Goal: Task Accomplishment & Management: Manage account settings

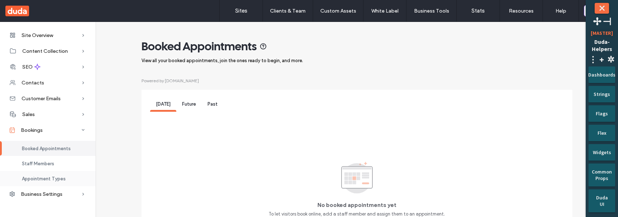
click at [44, 179] on span "Appointment Types" at bounding box center [44, 178] width 44 height 5
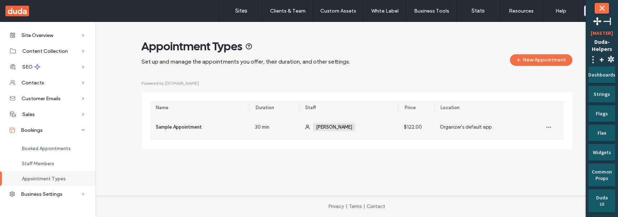
click at [244, 125] on div "Sample Appointment" at bounding box center [199, 127] width 99 height 26
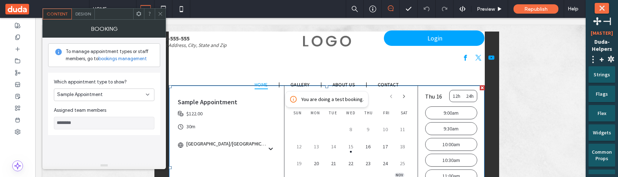
click at [163, 16] on icon at bounding box center [160, 13] width 5 height 5
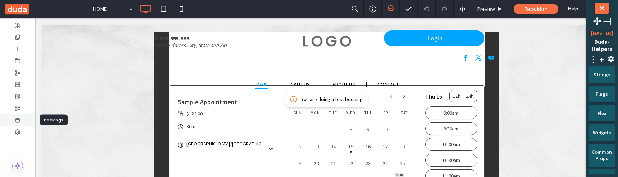
click at [19, 118] on use at bounding box center [18, 120] width 4 height 4
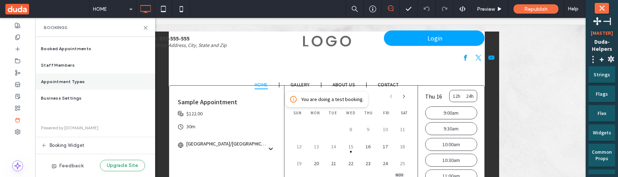
click at [63, 80] on span "Appointment Types" at bounding box center [63, 82] width 44 height 6
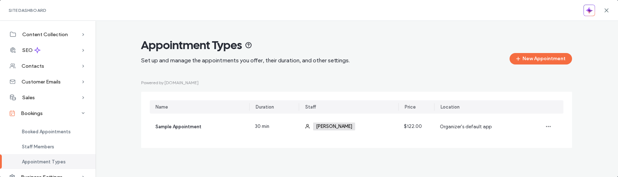
click at [609, 11] on div "Site Dashboard" at bounding box center [309, 10] width 618 height 21
click at [606, 9] on icon at bounding box center [606, 11] width 6 height 6
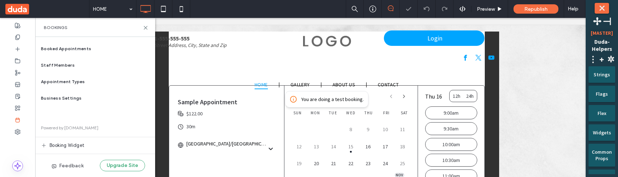
click at [606, 8] on button "⤬" at bounding box center [601, 8] width 14 height 11
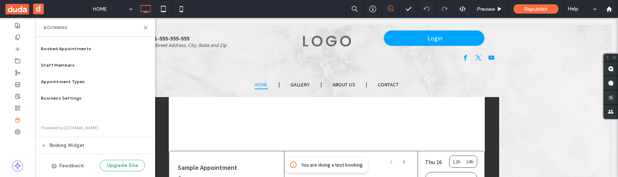
click at [40, 5] on button "d" at bounding box center [38, 9] width 11 height 11
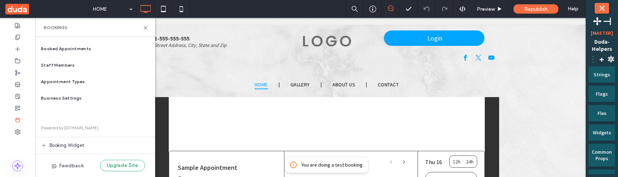
click at [594, 61] on span "⋮" at bounding box center [592, 59] width 9 height 11
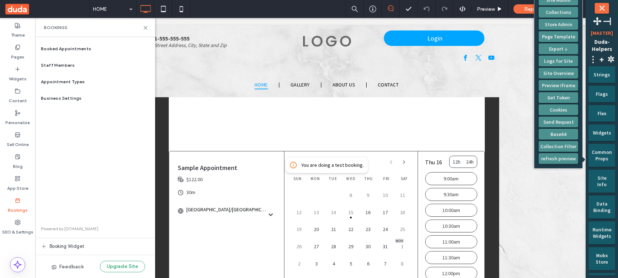
click at [595, 59] on span "⋮" at bounding box center [592, 59] width 9 height 11
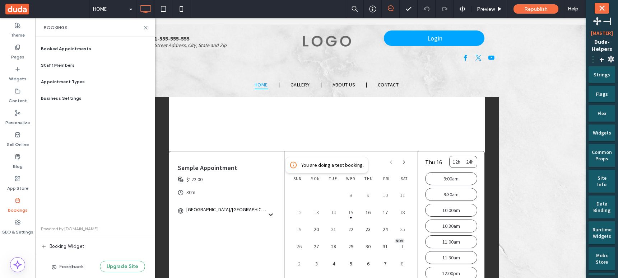
click at [595, 59] on span "⋮" at bounding box center [592, 59] width 9 height 11
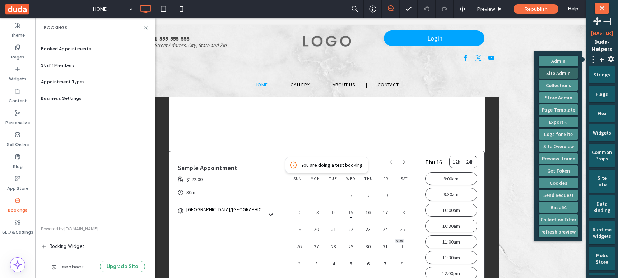
click at [567, 70] on button "Site Admin" at bounding box center [557, 73] width 39 height 11
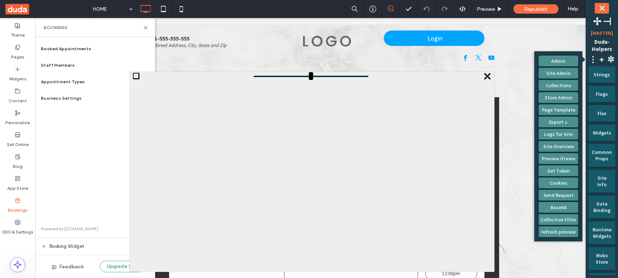
click at [487, 75] on span "⤬" at bounding box center [486, 76] width 9 height 9
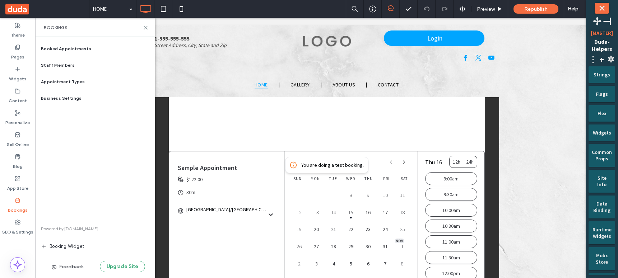
click at [597, 9] on button "⤬" at bounding box center [601, 8] width 14 height 11
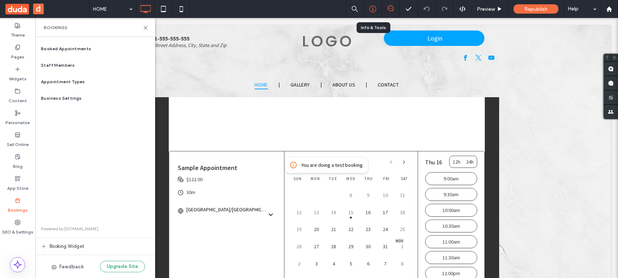
click at [375, 11] on icon at bounding box center [372, 8] width 7 height 7
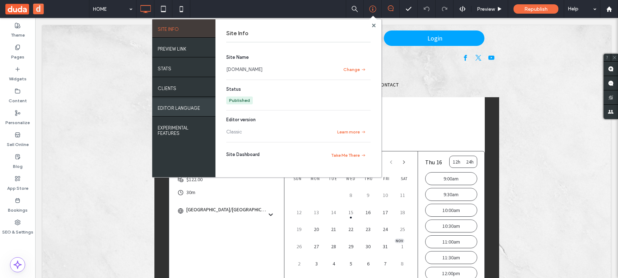
click at [197, 108] on label "EDITOR LANGUAGE" at bounding box center [179, 106] width 42 height 9
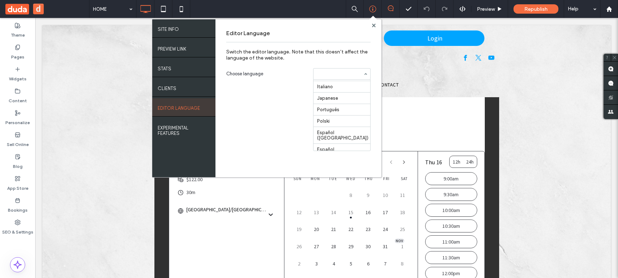
scroll to position [59, 0]
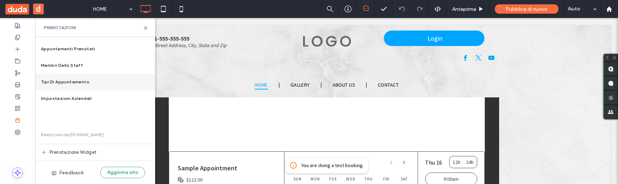
click at [85, 81] on span "Tipi di appuntamento" at bounding box center [65, 82] width 48 height 6
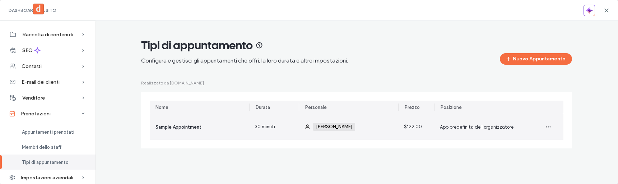
click at [207, 133] on div "Sample Appointment" at bounding box center [199, 127] width 99 height 26
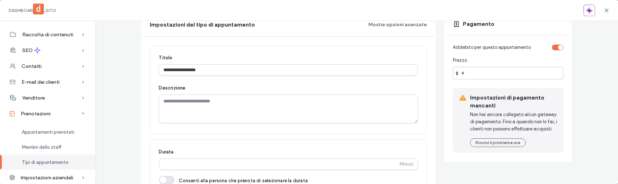
scroll to position [80, 0]
click at [51, 135] on div "Appuntamenti prenotati" at bounding box center [47, 131] width 95 height 15
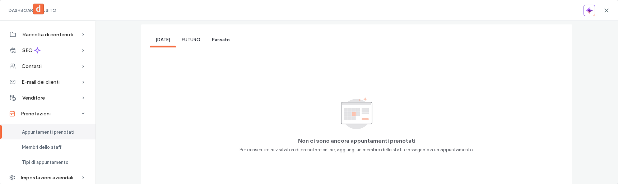
scroll to position [68, 0]
click at [191, 38] on span "FUTURO" at bounding box center [191, 38] width 19 height 5
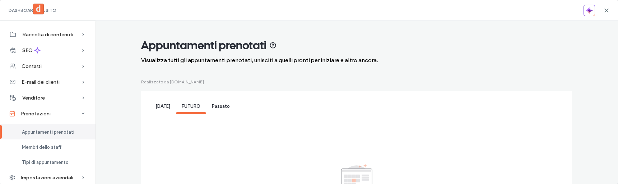
click at [223, 108] on div "Passato" at bounding box center [220, 106] width 29 height 14
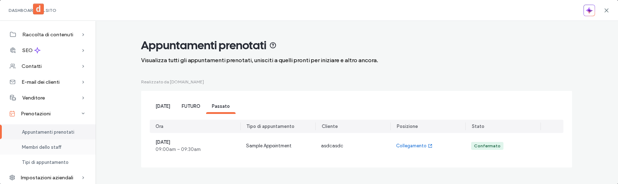
click at [53, 149] on span "Membri dello staff" at bounding box center [41, 146] width 39 height 5
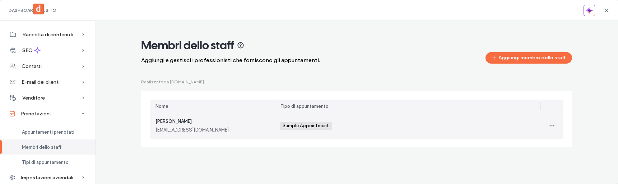
click at [215, 128] on div "[EMAIL_ADDRESS][PERSON_NAME][DOMAIN_NAME]" at bounding box center [211, 129] width 113 height 7
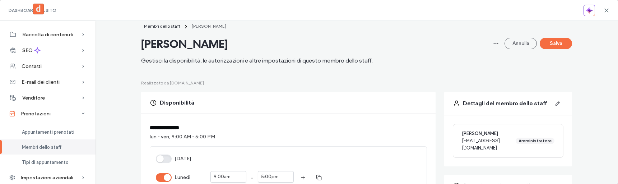
scroll to position [17, 0]
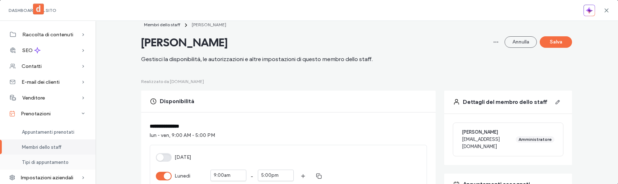
click at [52, 163] on span "Tipi di appuntamento" at bounding box center [45, 161] width 47 height 5
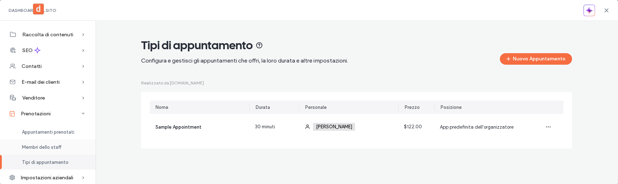
scroll to position [7, 0]
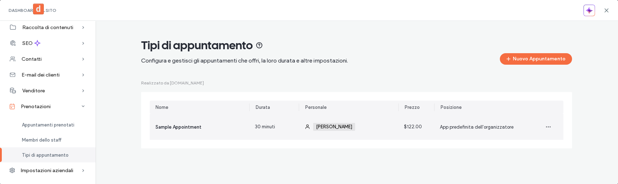
click at [186, 120] on div "Sample Appointment" at bounding box center [199, 127] width 99 height 26
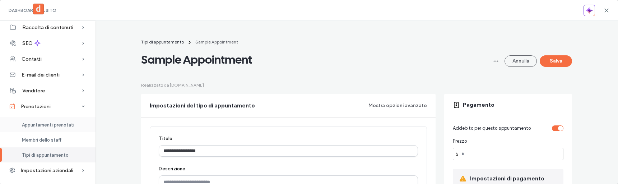
click at [52, 121] on div "Appuntamenti prenotati" at bounding box center [47, 124] width 95 height 15
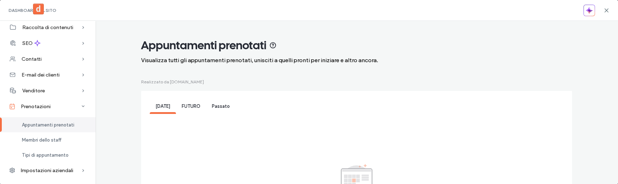
click at [215, 109] on span "Passato" at bounding box center [221, 105] width 18 height 5
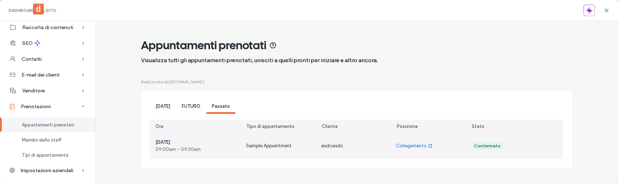
click at [500, 150] on div "Confermato" at bounding box center [487, 146] width 32 height 8
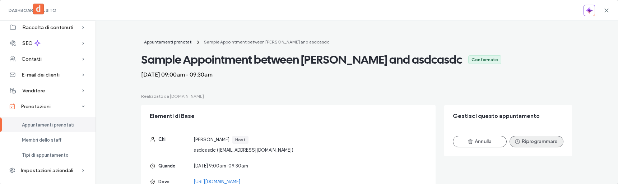
click at [528, 143] on button "Riprogrammare" at bounding box center [536, 141] width 54 height 11
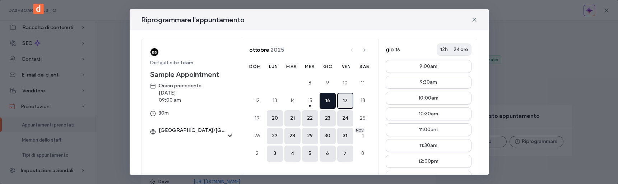
click at [343, 101] on button "17" at bounding box center [345, 101] width 16 height 16
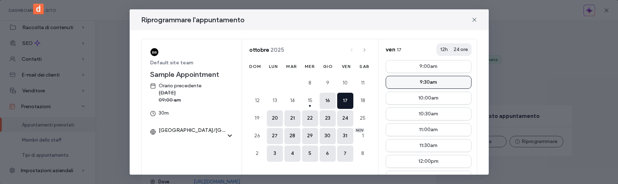
click at [424, 85] on button "9:30am" at bounding box center [428, 82] width 86 height 13
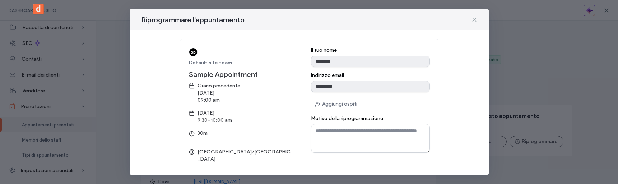
click at [474, 20] on use at bounding box center [473, 19] width 3 height 3
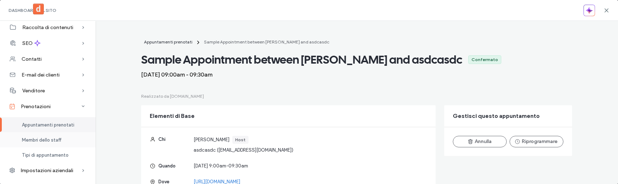
click at [65, 140] on div "Membri dello staff" at bounding box center [47, 139] width 95 height 15
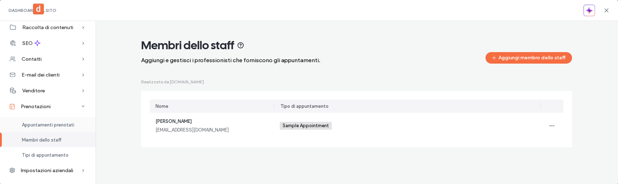
click at [68, 125] on span "Appuntamenti prenotati" at bounding box center [48, 124] width 52 height 5
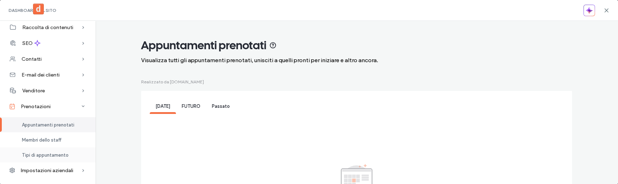
click at [64, 155] on span "Tipi di appuntamento" at bounding box center [45, 154] width 47 height 5
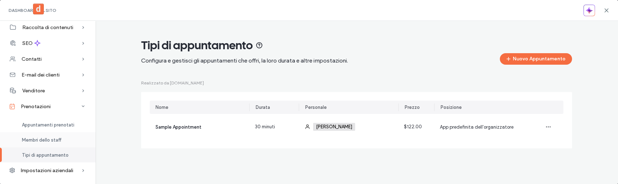
click at [78, 139] on div "Membri dello staff" at bounding box center [47, 139] width 95 height 15
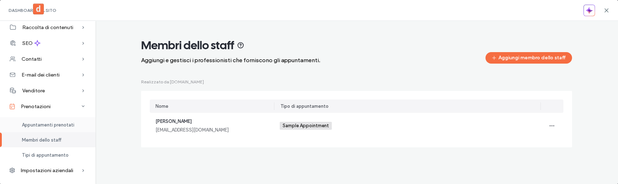
click at [76, 125] on div "Appuntamenti prenotati" at bounding box center [47, 124] width 95 height 15
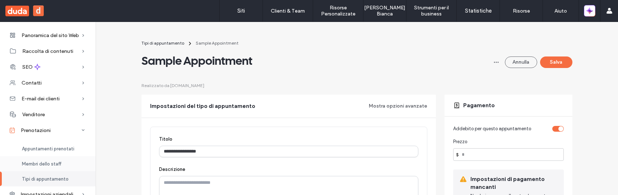
click at [45, 163] on span "Membri dello staff" at bounding box center [41, 163] width 39 height 5
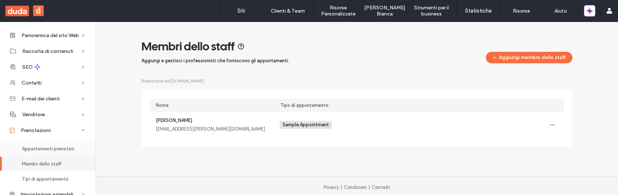
click at [50, 150] on span "Appuntamenti prenotati" at bounding box center [48, 148] width 52 height 5
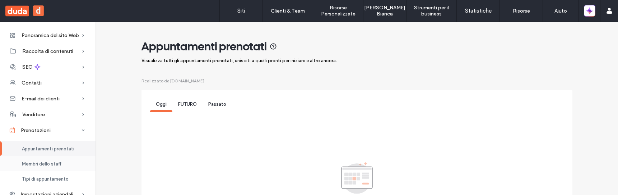
click at [60, 163] on span "Membri dello staff" at bounding box center [41, 163] width 39 height 5
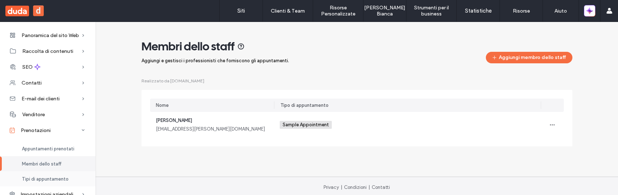
click at [55, 177] on span "Tipi di appuntamento" at bounding box center [45, 178] width 47 height 5
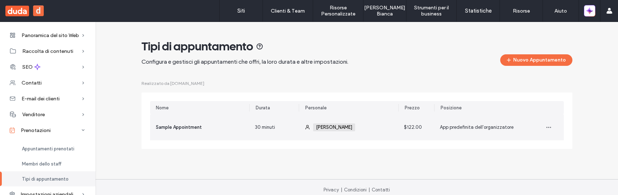
click at [188, 130] on div "Sample Appointment" at bounding box center [179, 126] width 46 height 7
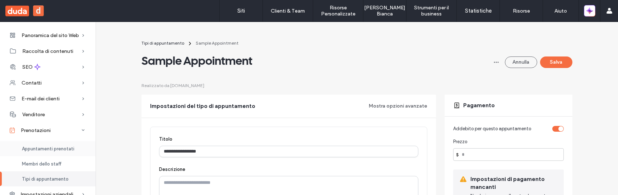
click at [55, 146] on span "Appuntamenti prenotati" at bounding box center [48, 148] width 52 height 5
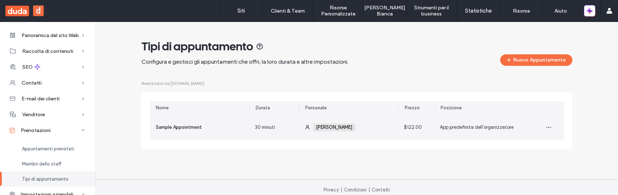
click at [155, 123] on div "Sample Appointment" at bounding box center [199, 127] width 99 height 26
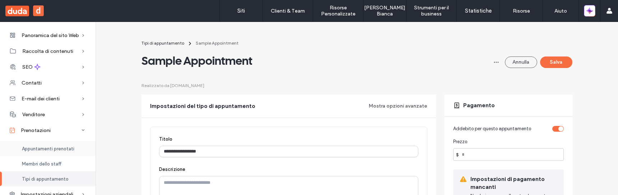
click at [39, 150] on span "Appuntamenti prenotati" at bounding box center [48, 148] width 52 height 5
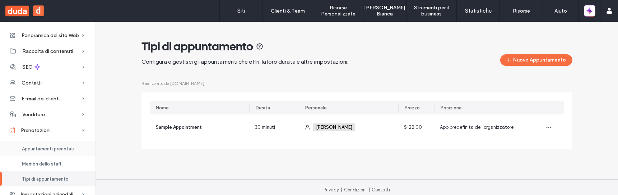
scroll to position [13, 0]
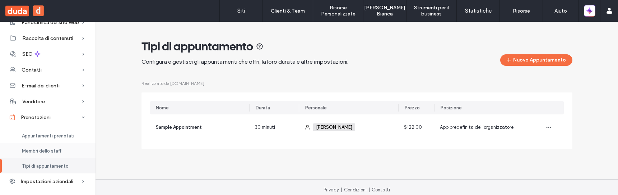
click at [57, 149] on span "Membri dello staff" at bounding box center [41, 150] width 39 height 5
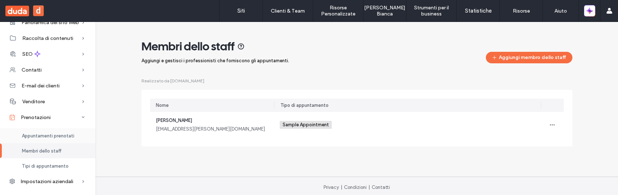
click at [60, 135] on span "Appuntamenti prenotati" at bounding box center [48, 135] width 52 height 5
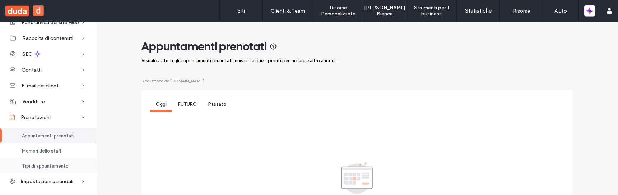
click at [52, 163] on span "Tipi di appuntamento" at bounding box center [45, 165] width 47 height 5
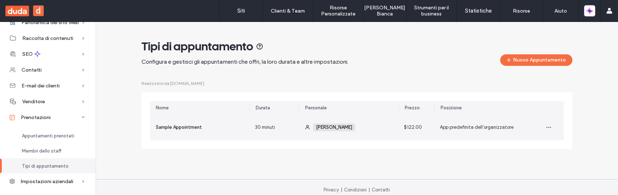
click at [169, 136] on div "Sample Appointment" at bounding box center [199, 127] width 99 height 26
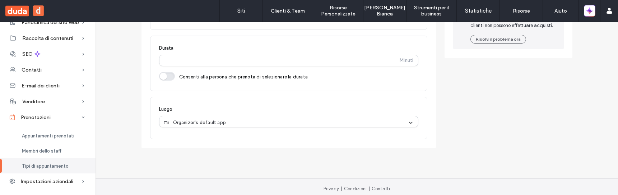
scroll to position [189, 0]
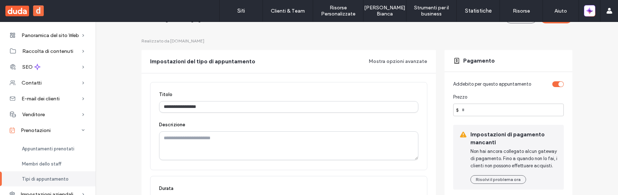
scroll to position [39, 0]
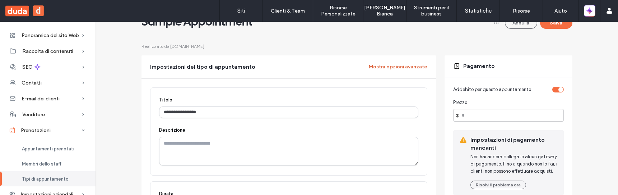
click at [398, 66] on button "Mostra opzioni avanzate" at bounding box center [398, 66] width 59 height 11
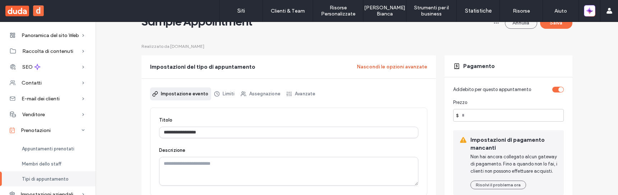
click at [362, 70] on button "Nascondi le opzioni avanzate" at bounding box center [392, 66] width 70 height 11
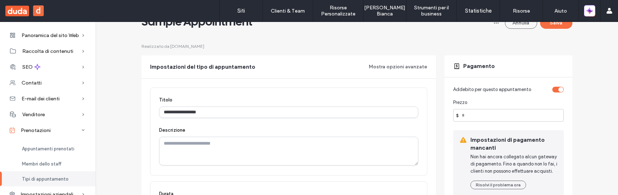
scroll to position [0, 0]
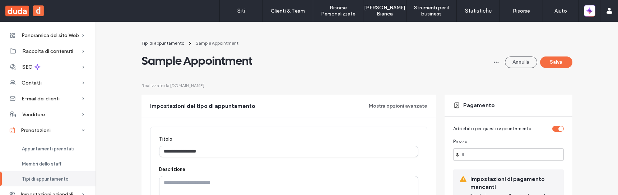
click at [462, 57] on div "Sample Appointment Annulla Salva" at bounding box center [356, 60] width 431 height 14
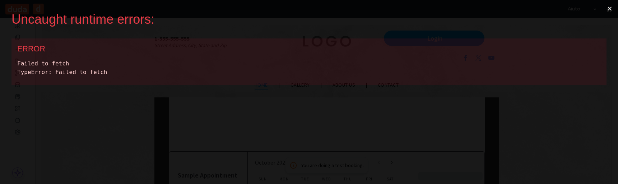
click at [607, 9] on button "×" at bounding box center [609, 8] width 17 height 17
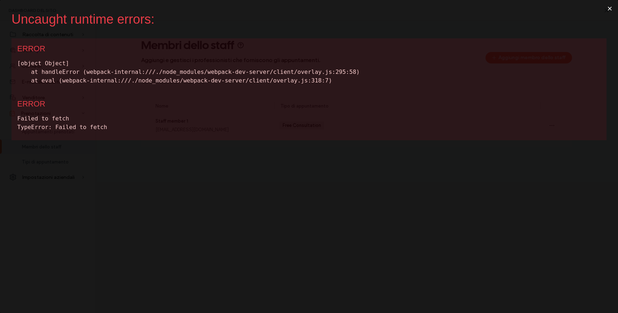
click at [610, 10] on button "×" at bounding box center [609, 8] width 17 height 17
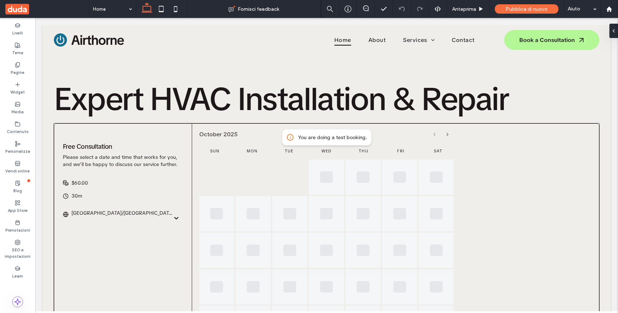
click at [156, 209] on div "30m Asia/Jerusalem" at bounding box center [123, 205] width 121 height 27
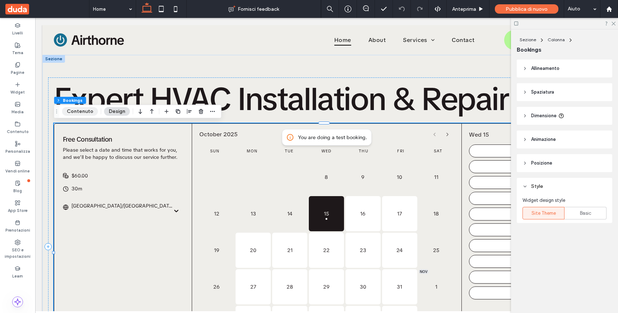
click at [87, 112] on button "Contenuto" at bounding box center [80, 111] width 36 height 9
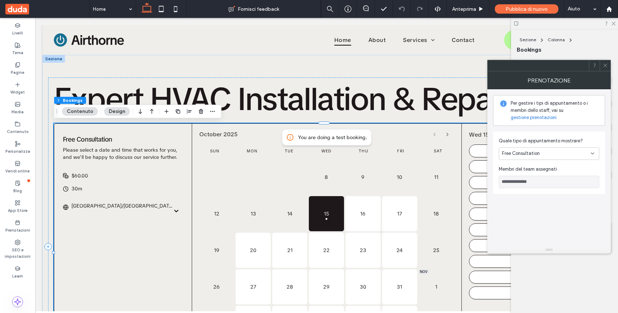
click at [549, 117] on link "gestione prenotazioni" at bounding box center [533, 117] width 46 height 7
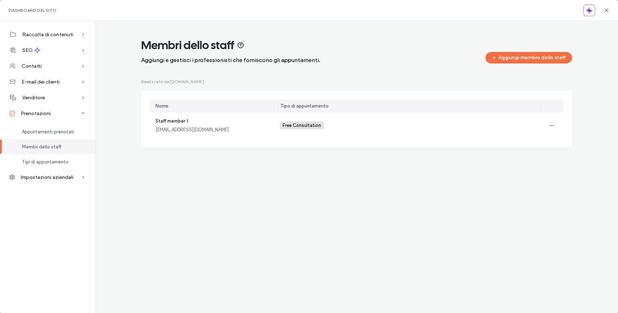
click at [500, 158] on div "Membri dello staff Aggiungi e gestisci i professionisti che forniscono gli appu…" at bounding box center [356, 95] width 485 height 127
click at [57, 176] on span "Impostazioni aziendali" at bounding box center [47, 177] width 52 height 6
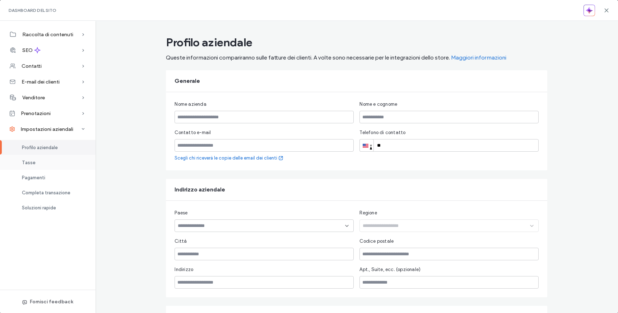
click at [57, 168] on div "Tasse" at bounding box center [47, 162] width 95 height 15
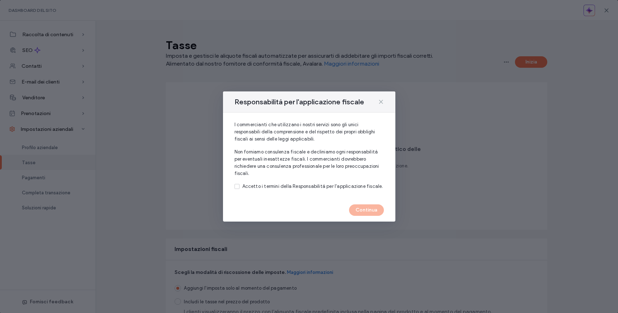
click at [381, 104] on icon at bounding box center [381, 102] width 6 height 6
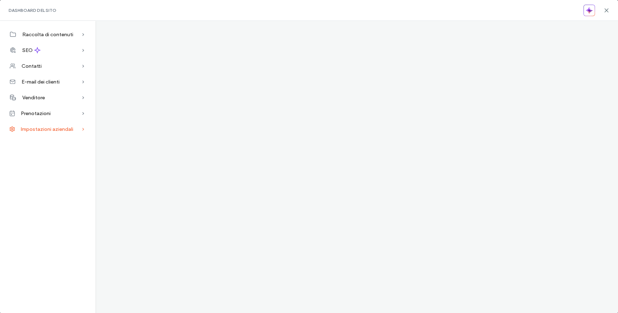
click at [69, 126] on span "Impostazioni aziendali" at bounding box center [47, 129] width 52 height 6
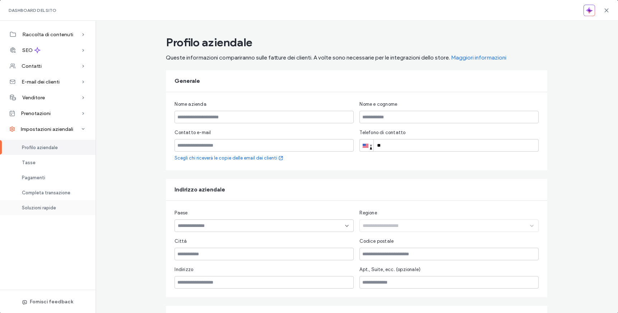
click at [60, 206] on div "Soluzioni rapide" at bounding box center [47, 207] width 95 height 15
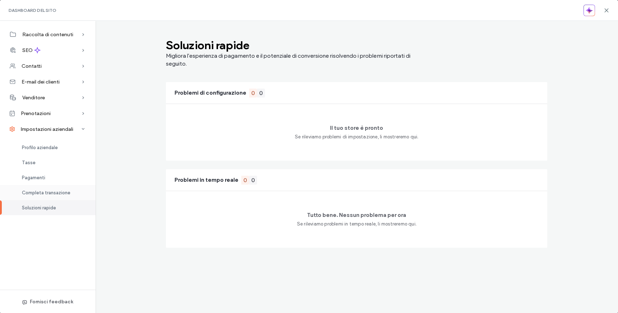
click at [64, 194] on span "Completa transazione" at bounding box center [46, 192] width 48 height 5
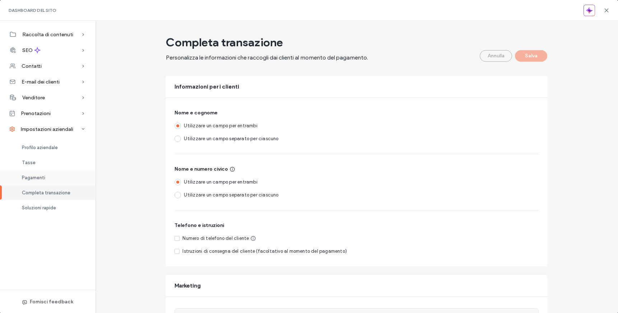
click at [65, 178] on div "Pagamenti" at bounding box center [47, 177] width 95 height 15
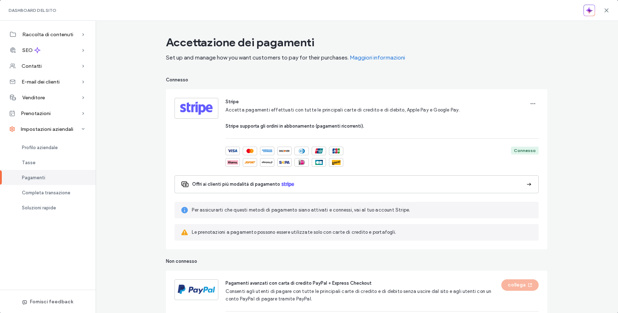
click at [506, 184] on button "Offri ai clienti più modalità di pagamento" at bounding box center [356, 185] width 364 height 18
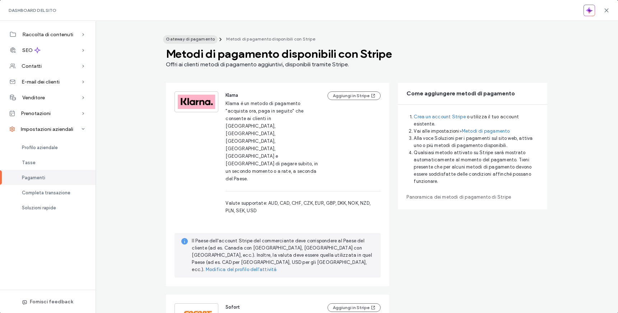
click at [179, 42] on div "Gateway di pagamento" at bounding box center [190, 39] width 49 height 6
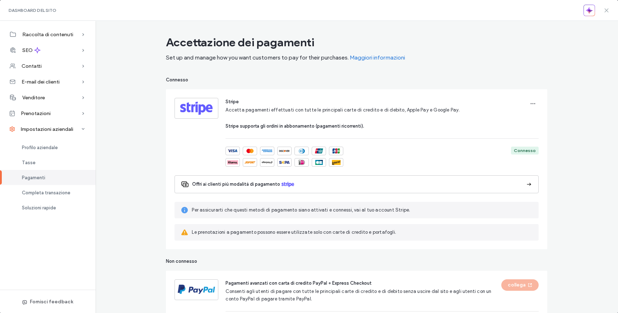
click at [608, 9] on icon at bounding box center [606, 11] width 6 height 6
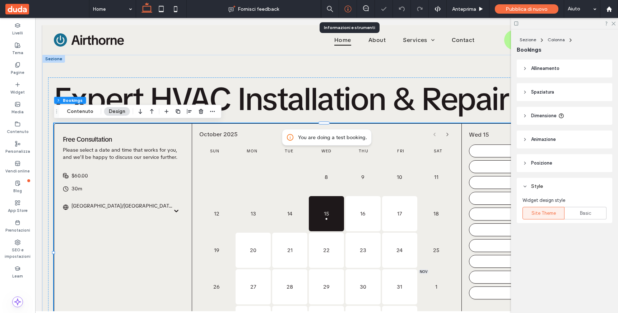
click at [345, 9] on icon at bounding box center [347, 8] width 7 height 7
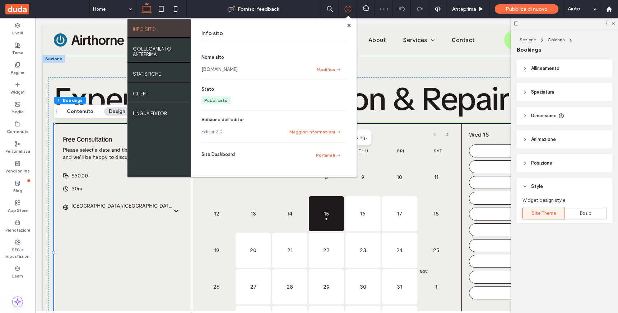
click at [238, 70] on link "morzamir7354c9d0.multiscreen.d1test.biz" at bounding box center [219, 69] width 36 height 7
click at [14, 227] on label "Prenotazioni" at bounding box center [17, 230] width 25 height 8
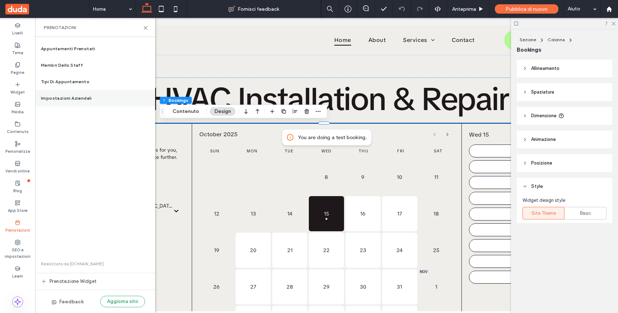
click at [71, 92] on div "Impostazioni aziendali" at bounding box center [95, 98] width 120 height 17
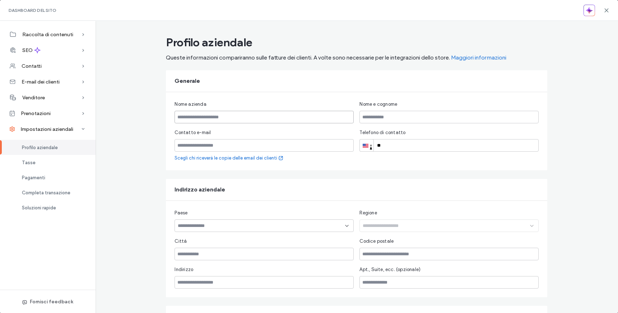
click at [212, 117] on input "text" at bounding box center [263, 117] width 179 height 13
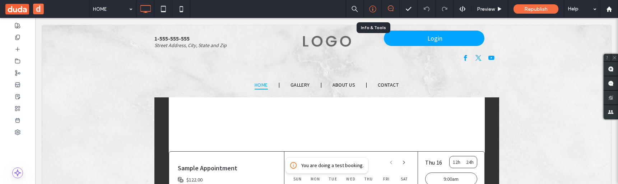
click at [371, 12] on icon at bounding box center [372, 8] width 7 height 7
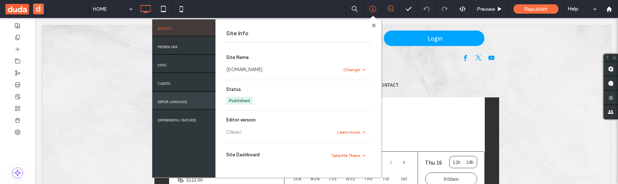
click at [175, 100] on label "EDITOR LANGUAGE" at bounding box center [172, 100] width 29 height 8
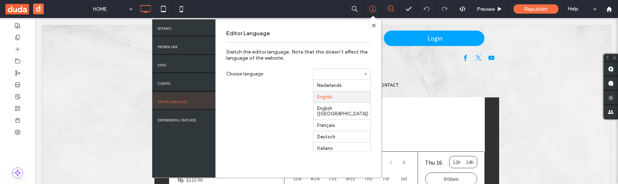
scroll to position [12, 0]
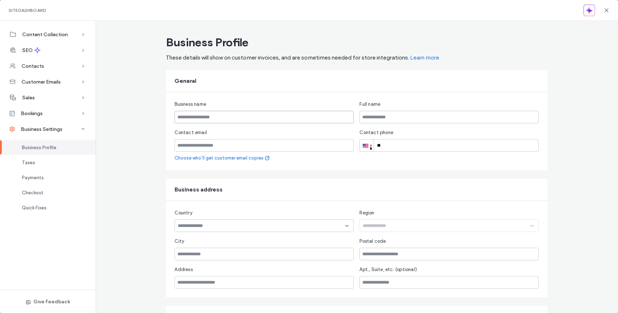
click at [234, 120] on input "text" at bounding box center [263, 117] width 179 height 13
type input "**********"
click at [228, 148] on input "email" at bounding box center [263, 145] width 179 height 13
type input "**********"
click at [392, 118] on input "text" at bounding box center [448, 117] width 179 height 13
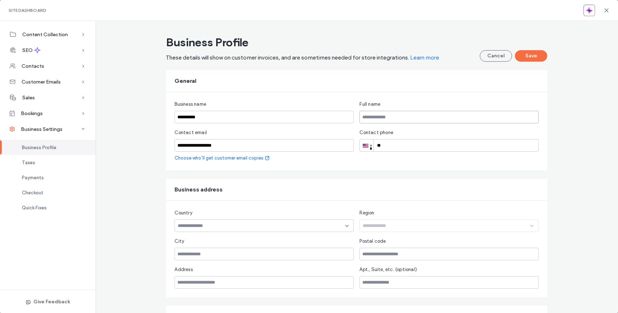
type input "**********"
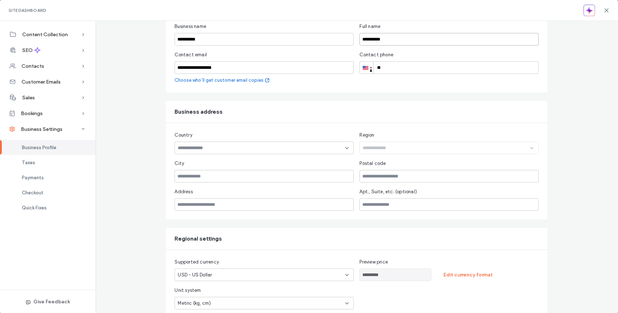
scroll to position [79, 0]
click at [298, 146] on input at bounding box center [261, 148] width 167 height 6
type input "****"
click at [272, 159] on div "Israel" at bounding box center [261, 160] width 178 height 13
click at [400, 149] on div "Region" at bounding box center [448, 142] width 179 height 23
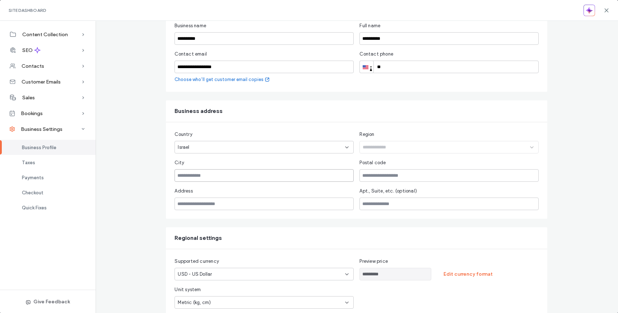
click at [242, 180] on input "text" at bounding box center [263, 175] width 179 height 13
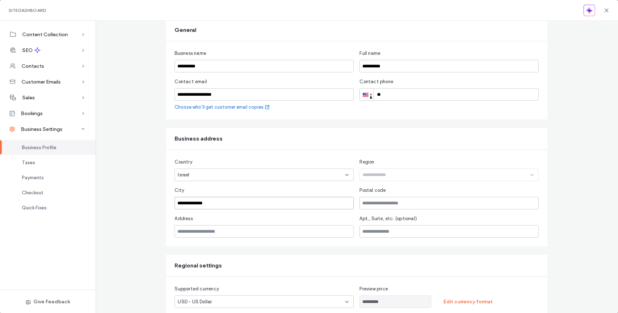
scroll to position [0, 0]
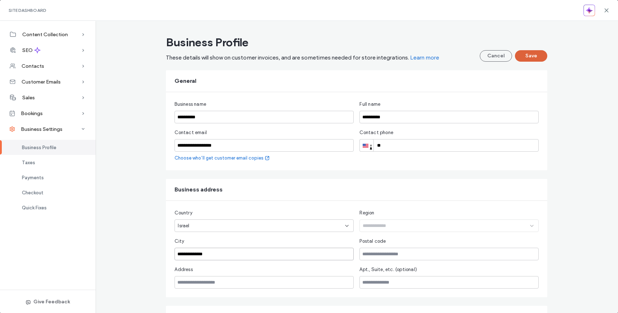
type input "**********"
click at [528, 55] on button "Save" at bounding box center [531, 55] width 32 height 11
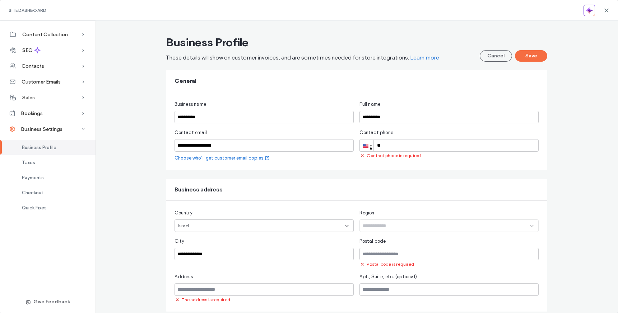
click at [370, 148] on div at bounding box center [371, 147] width 2 height 5
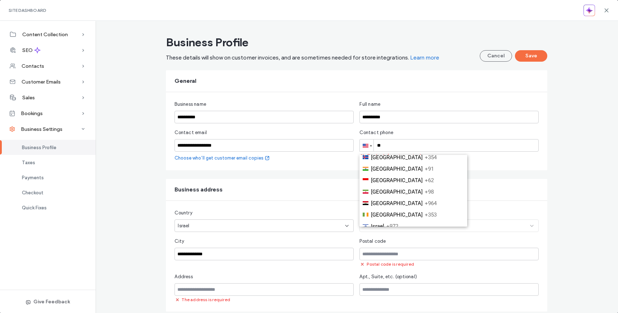
scroll to position [961, 0]
click at [382, 222] on li "Israel +972" at bounding box center [413, 227] width 108 height 11
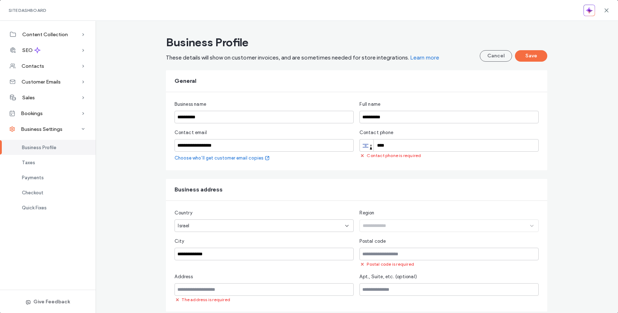
click at [394, 146] on input "****" at bounding box center [448, 145] width 179 height 13
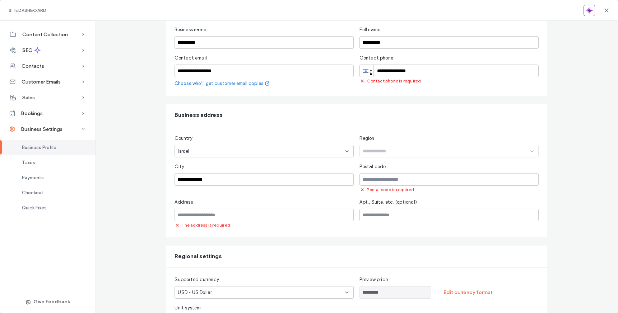
scroll to position [109, 0]
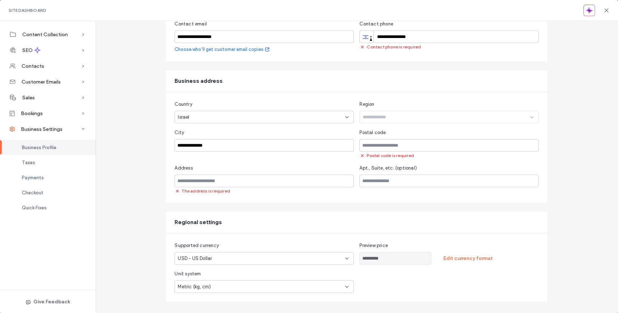
type input "**********"
click at [386, 147] on input "text" at bounding box center [448, 145] width 179 height 13
type input "*****"
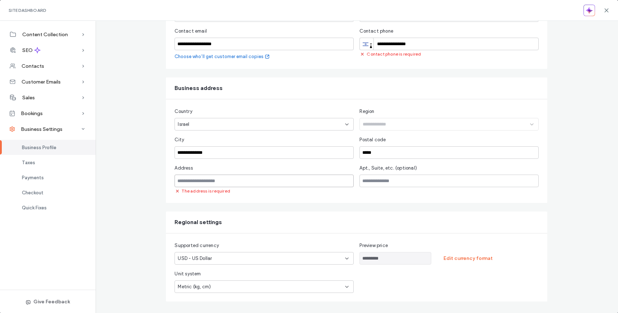
click at [257, 182] on input "text" at bounding box center [263, 181] width 179 height 13
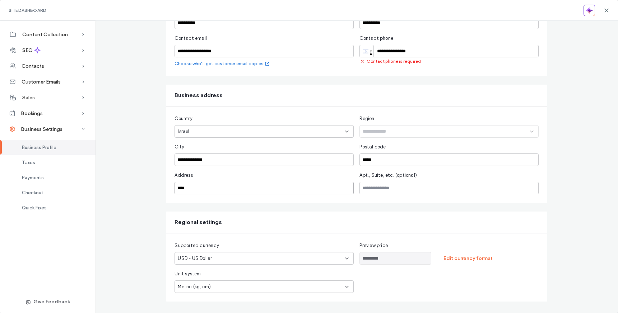
scroll to position [0, 0]
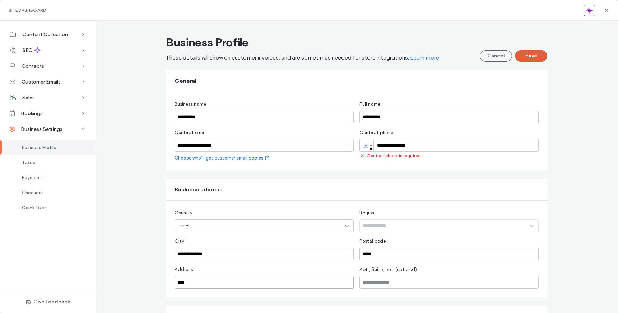
type input "****"
click at [533, 60] on button "Save" at bounding box center [531, 55] width 32 height 11
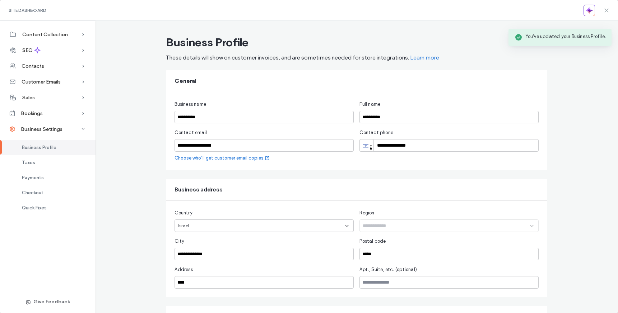
click at [605, 9] on use at bounding box center [605, 10] width 3 height 3
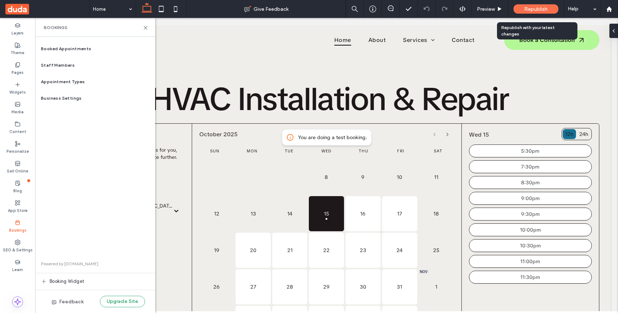
click at [540, 11] on span "Republish" at bounding box center [535, 9] width 23 height 6
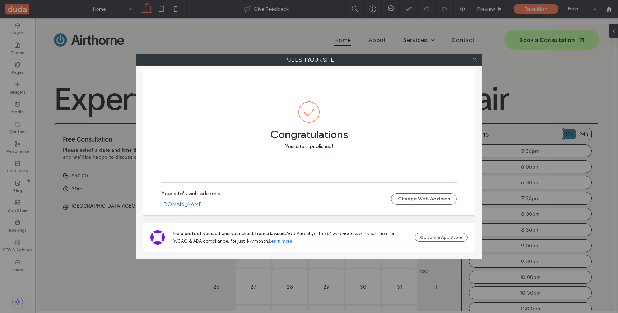
click at [474, 58] on icon at bounding box center [474, 59] width 5 height 5
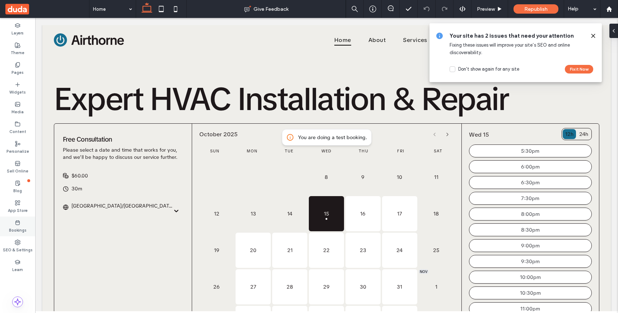
click at [18, 230] on label "Bookings" at bounding box center [18, 230] width 18 height 8
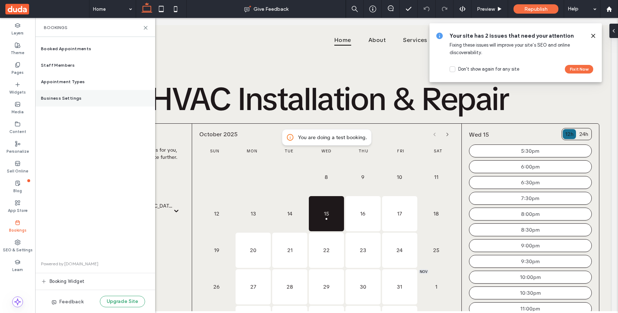
click at [88, 96] on div "Business Settings" at bounding box center [95, 98] width 120 height 17
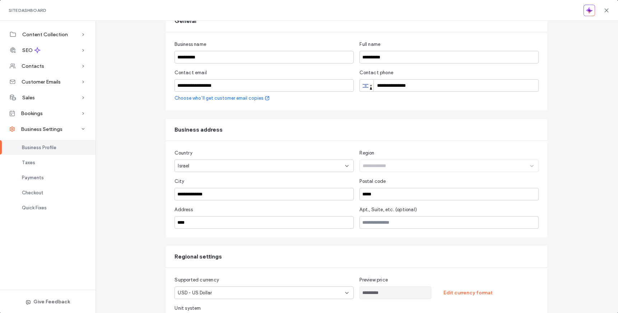
scroll to position [94, 0]
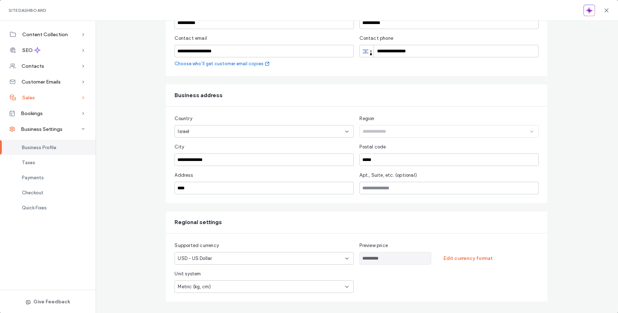
click at [57, 100] on div "Sales" at bounding box center [47, 98] width 95 height 16
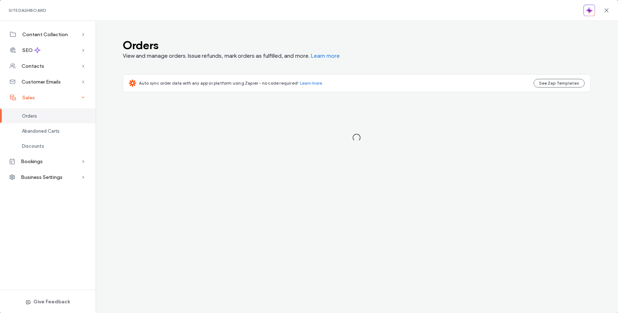
scroll to position [0, 0]
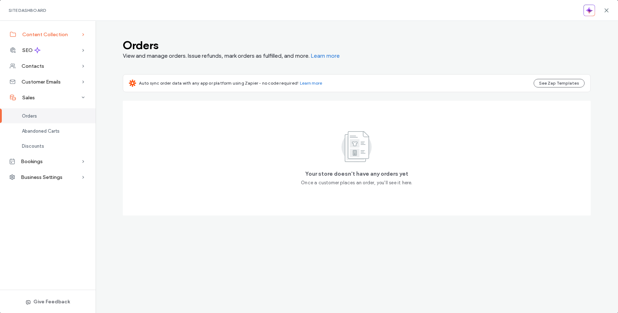
click at [67, 35] on div "Content Collection" at bounding box center [47, 35] width 95 height 16
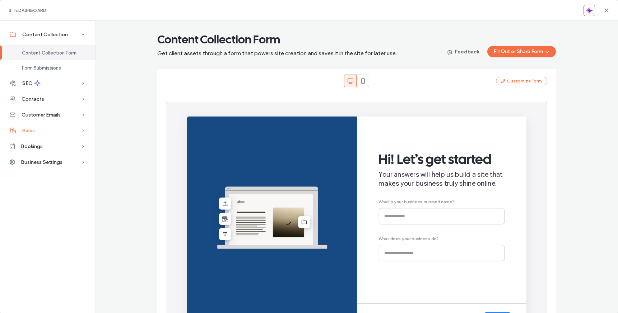
click at [68, 132] on div "Sales" at bounding box center [47, 131] width 95 height 16
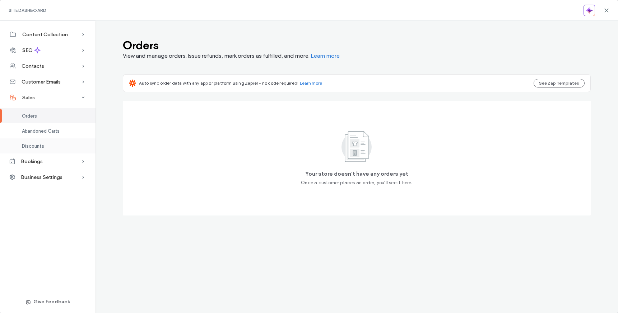
click at [53, 140] on div "Discounts" at bounding box center [47, 146] width 95 height 15
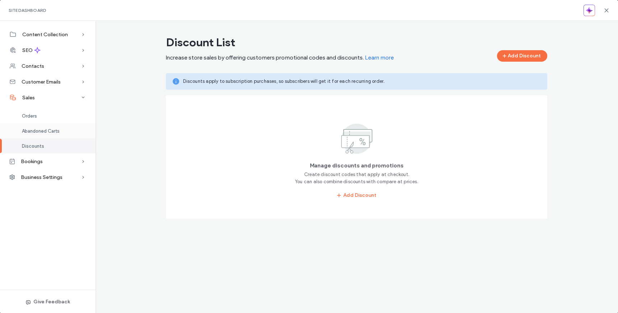
click at [55, 131] on span "Abandoned Carts" at bounding box center [41, 130] width 38 height 5
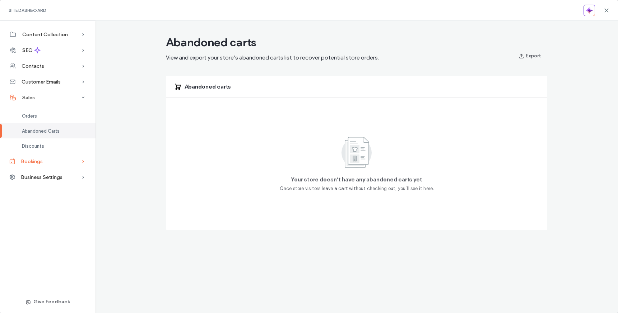
click at [42, 156] on div "Bookings" at bounding box center [47, 162] width 95 height 16
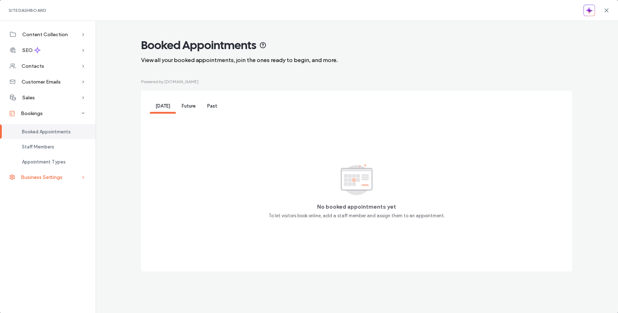
click at [41, 173] on div "Business Settings" at bounding box center [47, 177] width 95 height 16
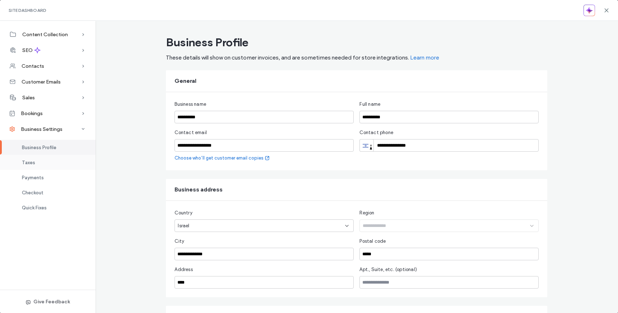
click at [44, 160] on div "Taxes" at bounding box center [47, 162] width 95 height 15
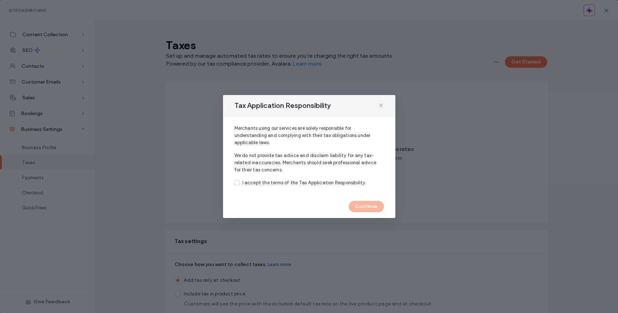
click at [381, 104] on icon at bounding box center [381, 106] width 6 height 6
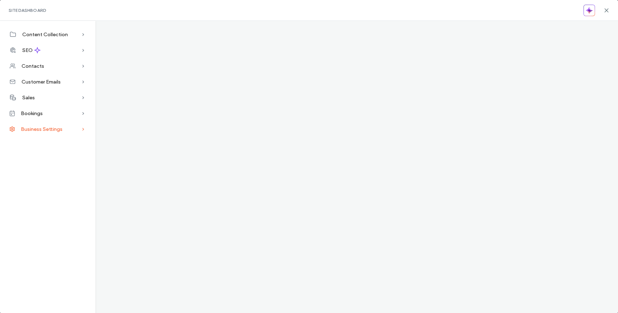
click at [52, 123] on div "Business Settings" at bounding box center [47, 129] width 95 height 16
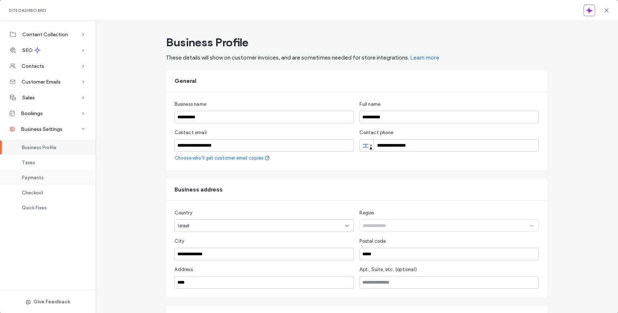
click at [37, 180] on span "Payments" at bounding box center [33, 177] width 22 height 5
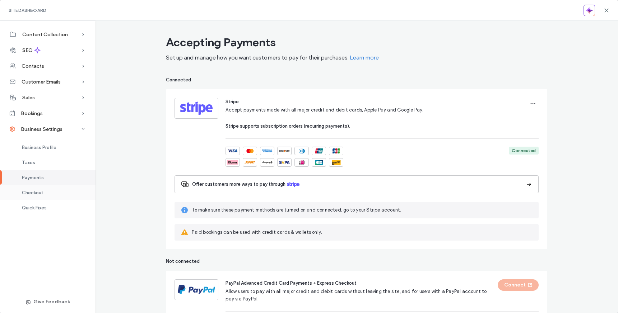
click at [60, 191] on div "Checkout" at bounding box center [47, 192] width 95 height 15
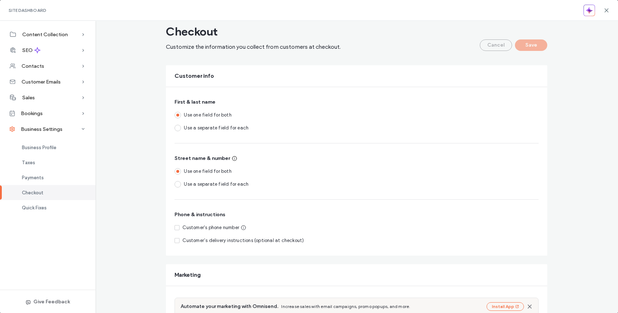
scroll to position [11, 0]
click at [41, 207] on span "Quick Fixes" at bounding box center [34, 207] width 25 height 5
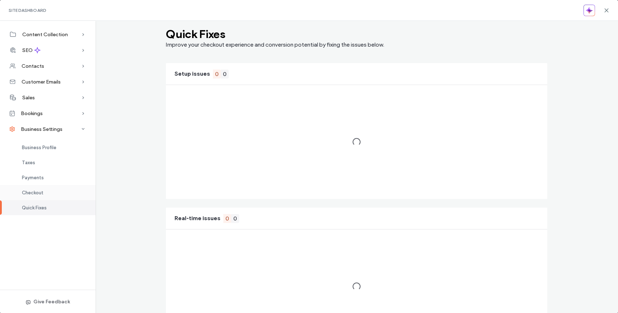
scroll to position [0, 0]
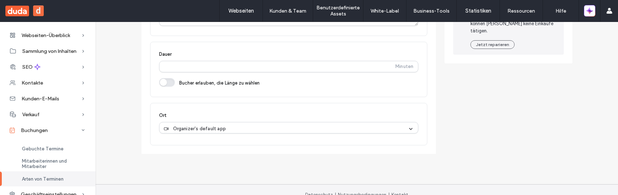
scroll to position [189, 0]
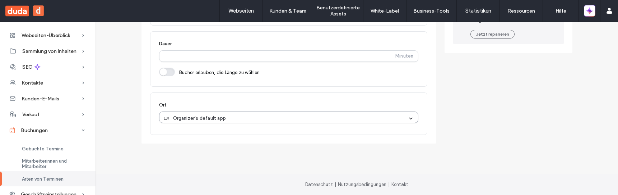
click at [257, 119] on div "Organizer's default app" at bounding box center [286, 117] width 244 height 7
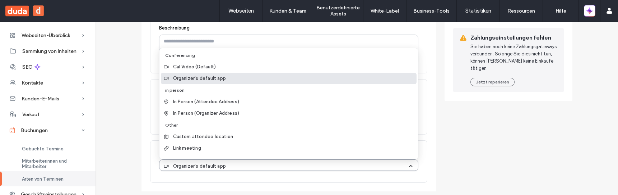
scroll to position [141, 0]
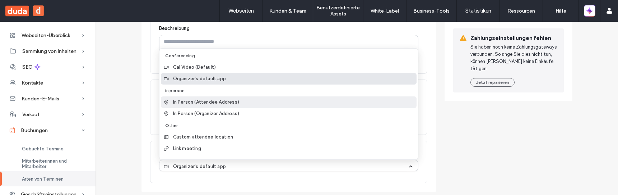
click at [126, 98] on div "**********" at bounding box center [356, 47] width 511 height 298
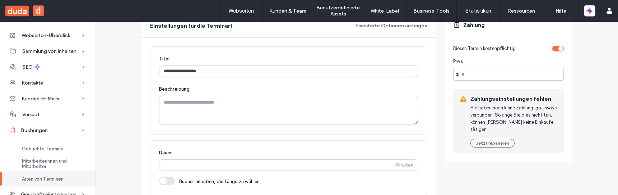
scroll to position [5, 0]
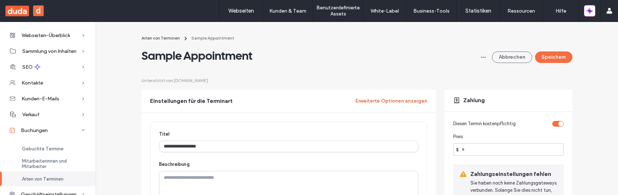
click at [381, 96] on button "Erweiterte Optionen anzeigen" at bounding box center [391, 100] width 72 height 11
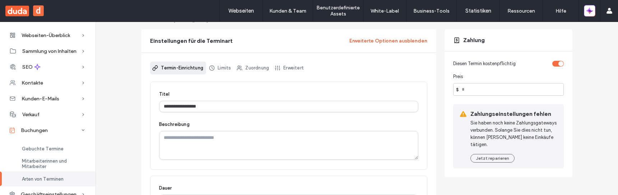
scroll to position [71, 0]
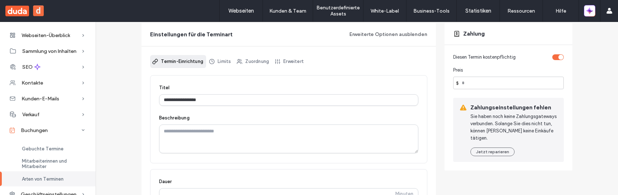
click at [295, 67] on div "Termin-Einrichtung Limits Zuordnung Erweitert" at bounding box center [288, 65] width 277 height 20
click at [295, 62] on link "Erweitert" at bounding box center [289, 61] width 34 height 13
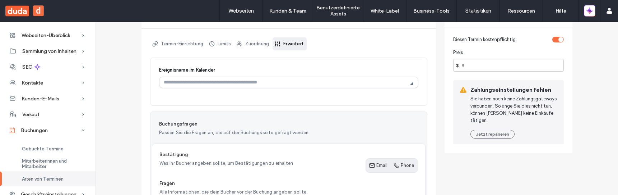
scroll to position [68, 0]
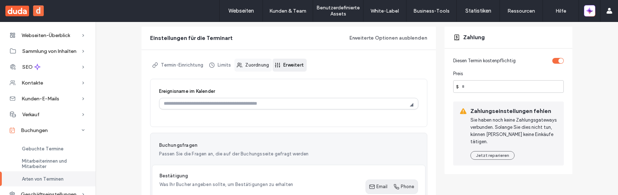
click at [261, 67] on link "Zuordnung" at bounding box center [252, 65] width 37 height 13
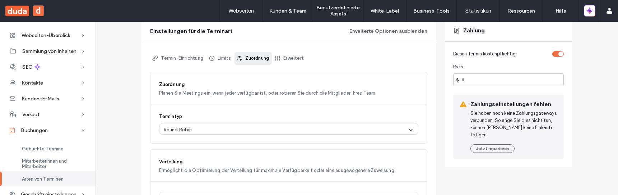
scroll to position [0, 0]
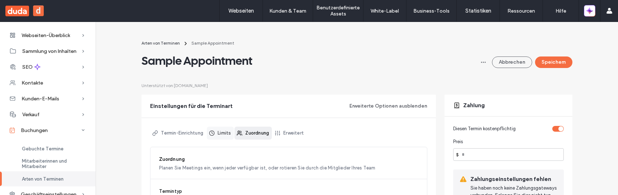
click at [222, 134] on link "Limits" at bounding box center [220, 132] width 27 height 13
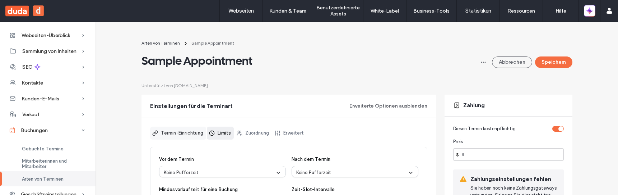
click at [189, 134] on link "Termin-Einrichtung" at bounding box center [178, 132] width 56 height 13
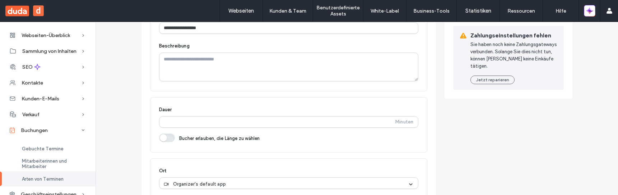
scroll to position [142, 0]
click at [62, 162] on span "Mitarbeiterinnen und Mitarbeiter" at bounding box center [54, 163] width 65 height 11
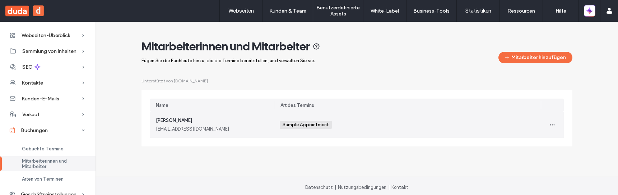
click at [215, 130] on div "jdtest@duda.co" at bounding box center [212, 128] width 113 height 7
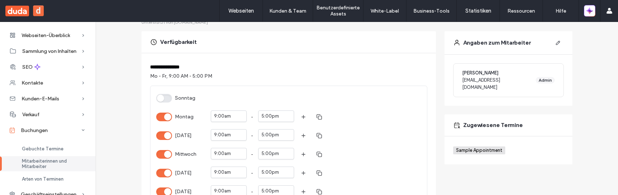
scroll to position [77, 0]
